Goal: Find specific page/section: Find specific page/section

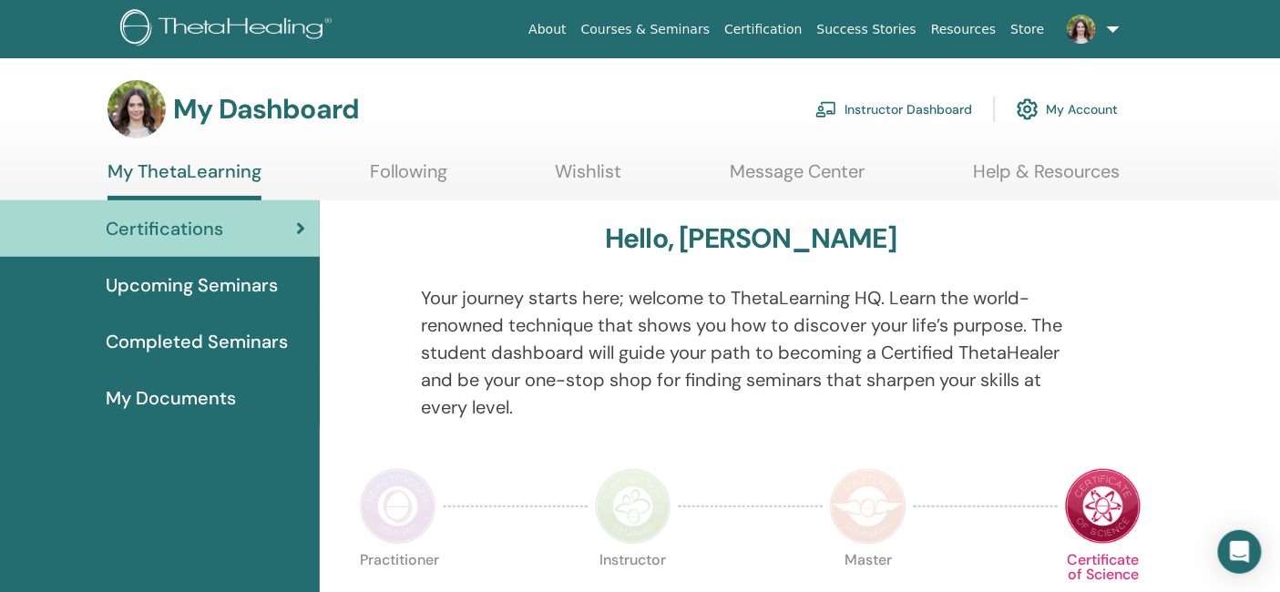
click at [923, 101] on link "Instructor Dashboard" at bounding box center [894, 109] width 157 height 40
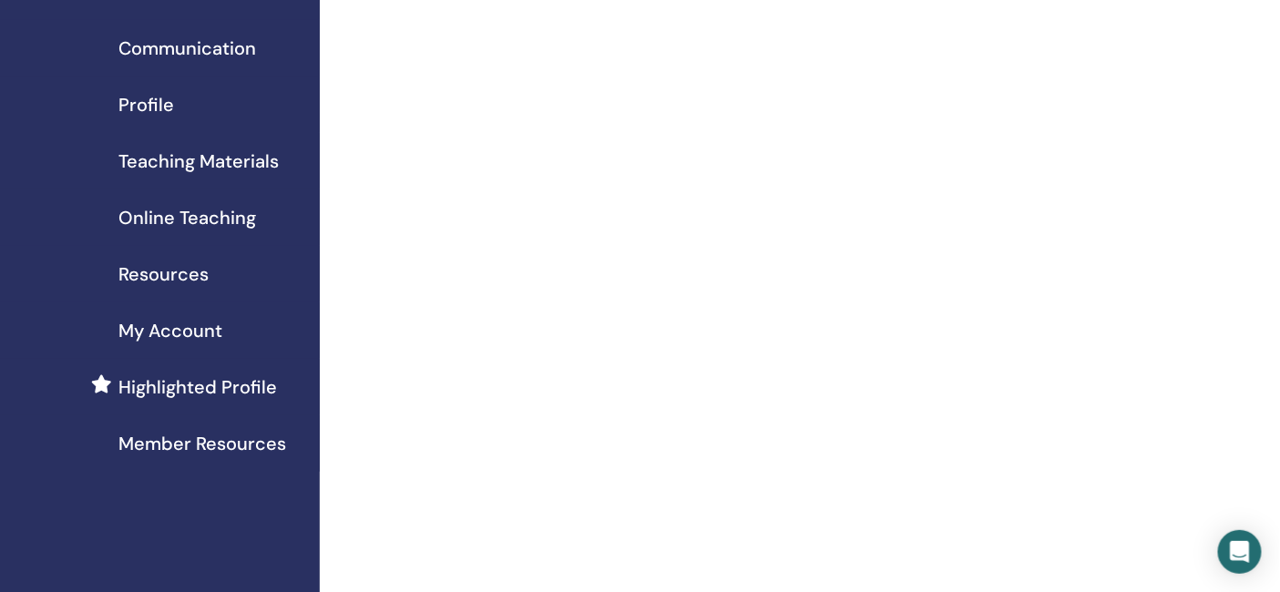
scroll to position [129, 0]
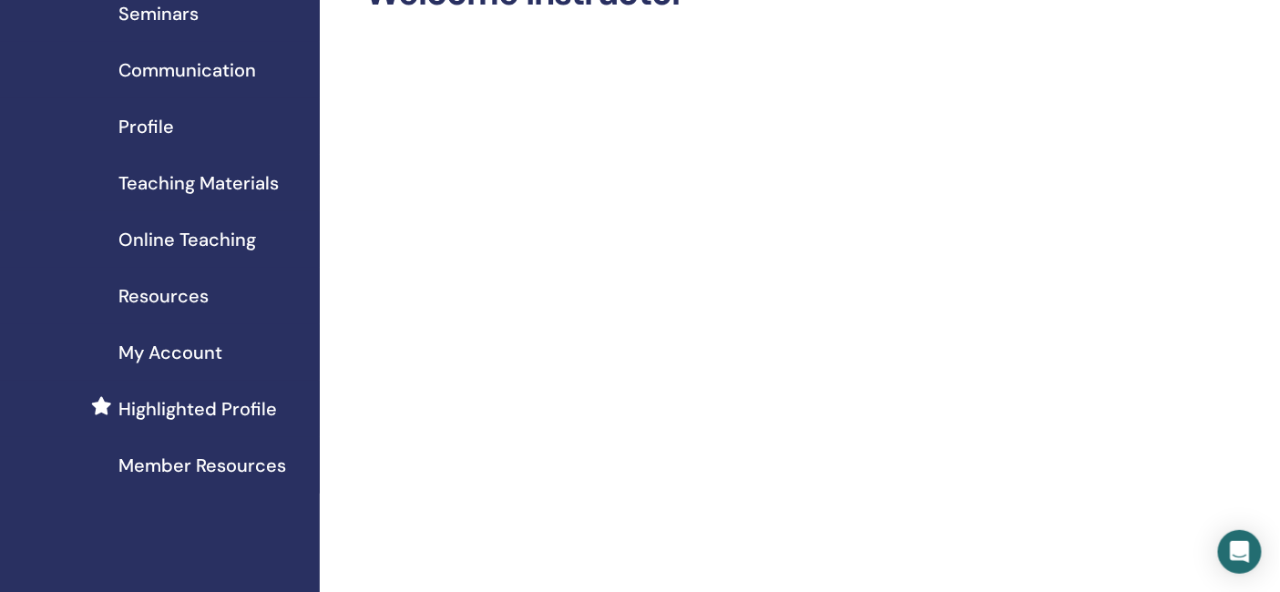
click at [205, 462] on span "Member Resources" at bounding box center [202, 465] width 168 height 27
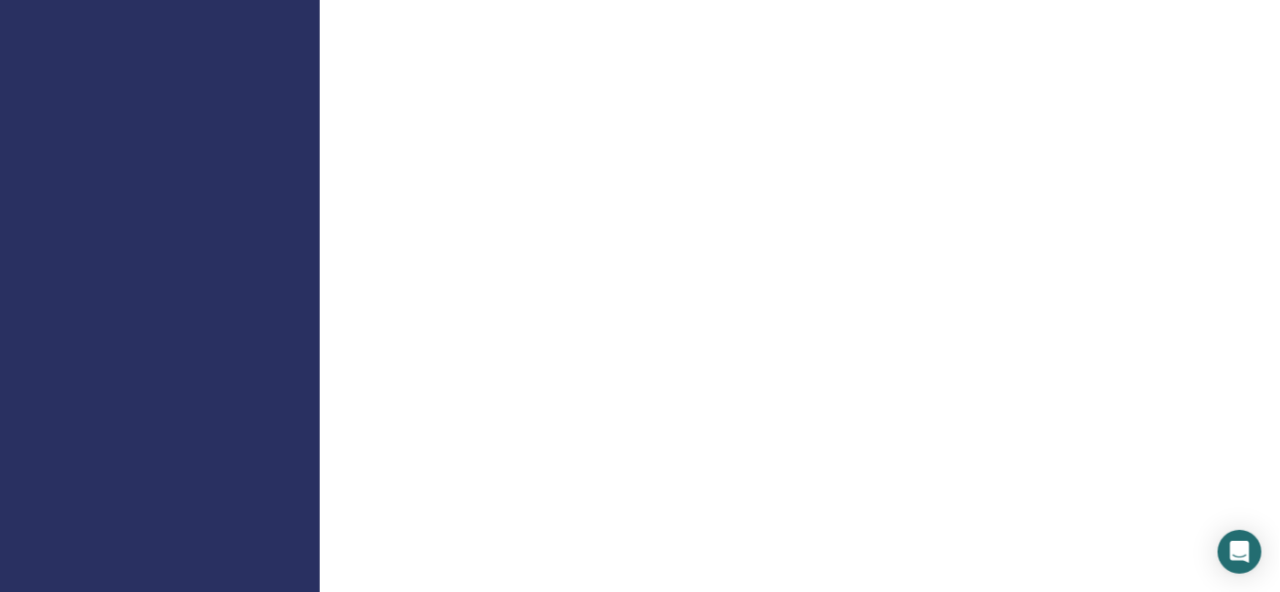
scroll to position [1448, 0]
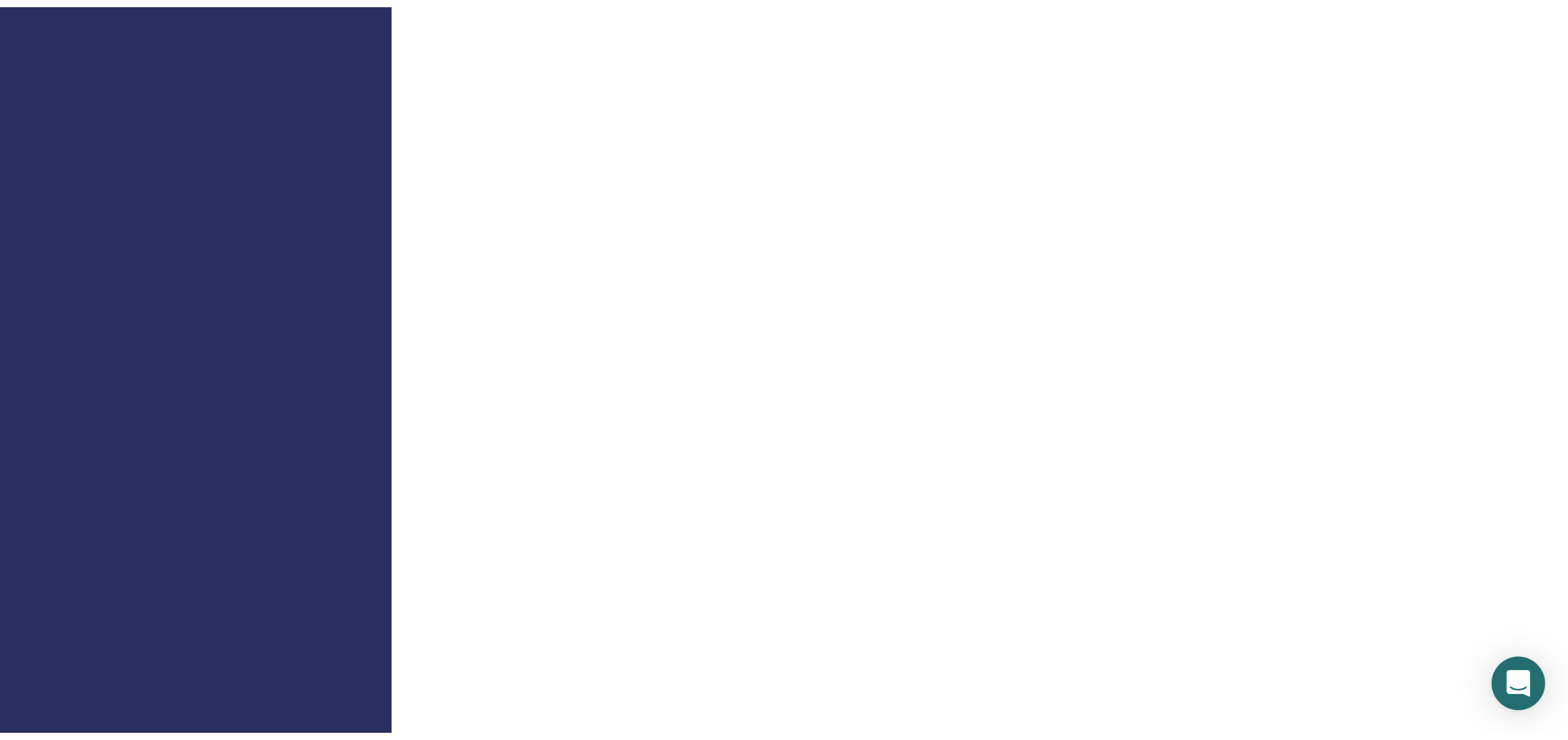
scroll to position [714, 0]
